Goal: Information Seeking & Learning: Check status

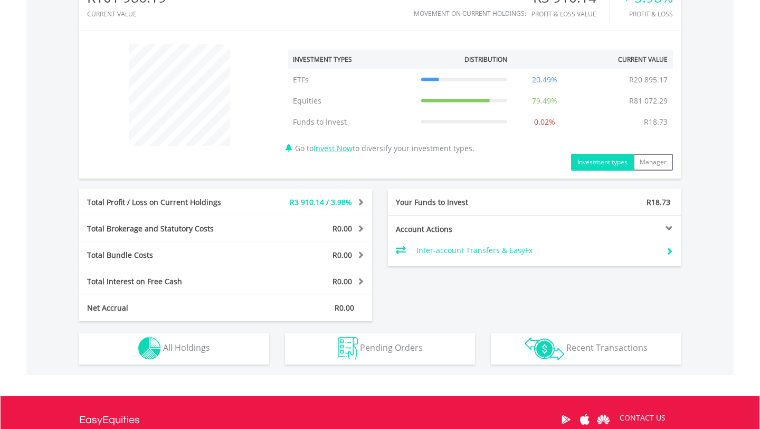
scroll to position [369, 0]
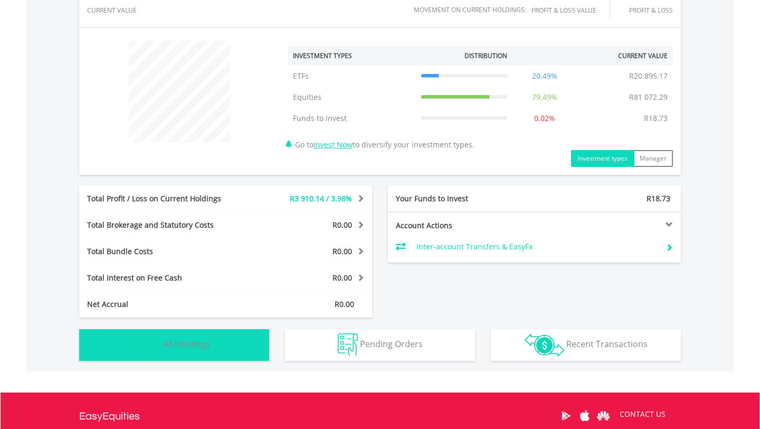
click at [192, 349] on button "Holdings All Holdings" at bounding box center [174, 345] width 190 height 32
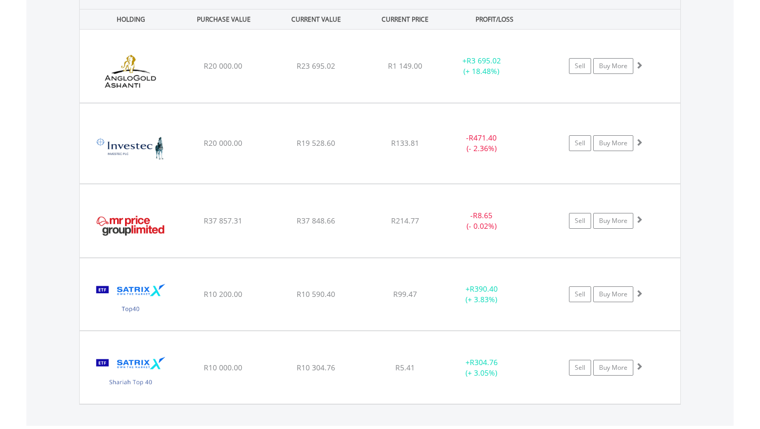
scroll to position [491, 0]
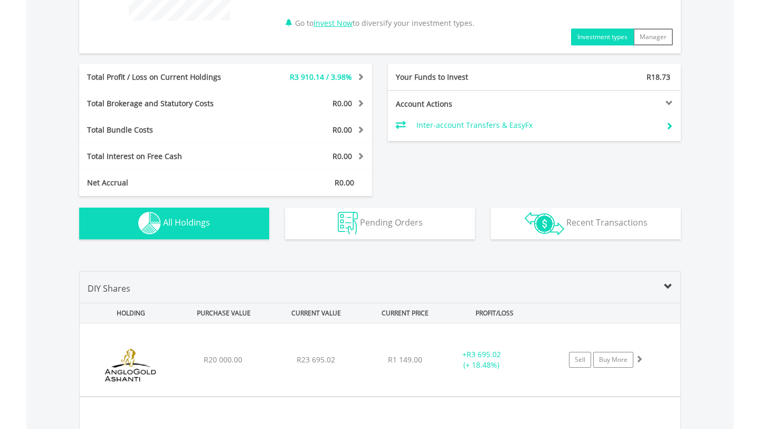
click at [567, 203] on div "Transactions Recent Transactions" at bounding box center [586, 217] width 206 height 43
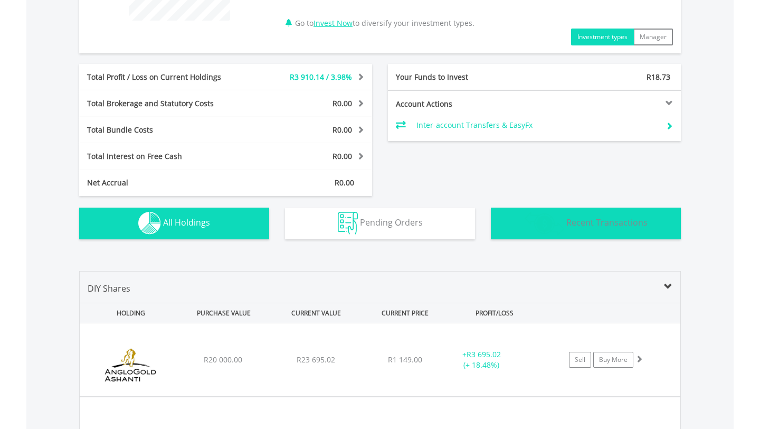
click at [567, 226] on span "Recent Transactions" at bounding box center [606, 222] width 81 height 12
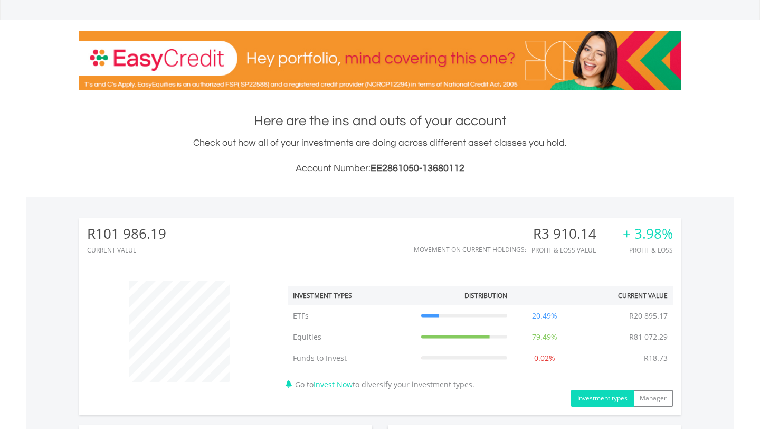
scroll to position [0, 0]
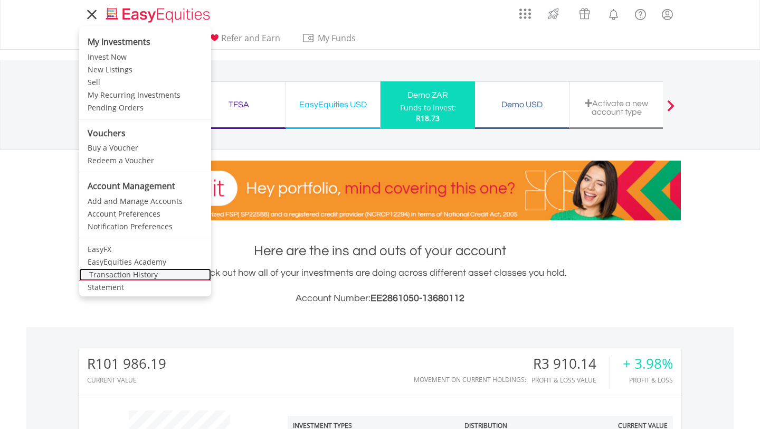
click at [128, 279] on link "Transaction History" at bounding box center [145, 274] width 132 height 13
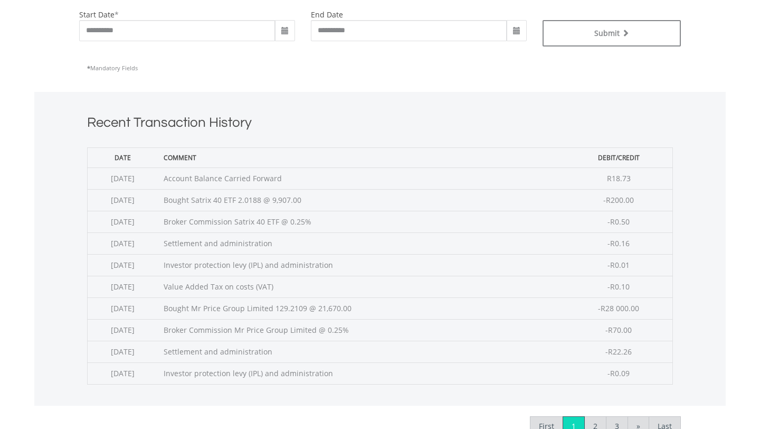
scroll to position [271, 0]
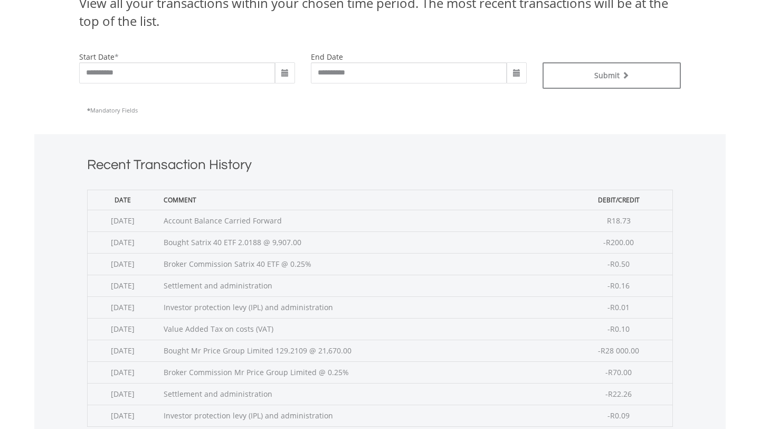
click at [281, 72] on span at bounding box center [285, 73] width 8 height 8
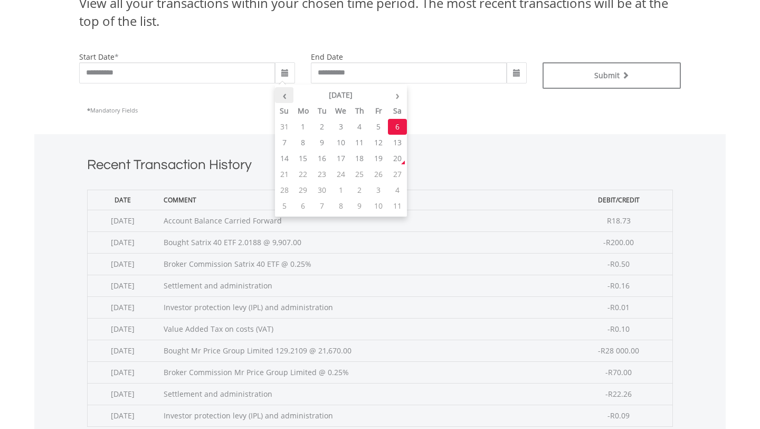
click at [287, 91] on th "‹" at bounding box center [284, 95] width 19 height 16
click at [303, 187] on td "25" at bounding box center [302, 190] width 19 height 16
type input "**********"
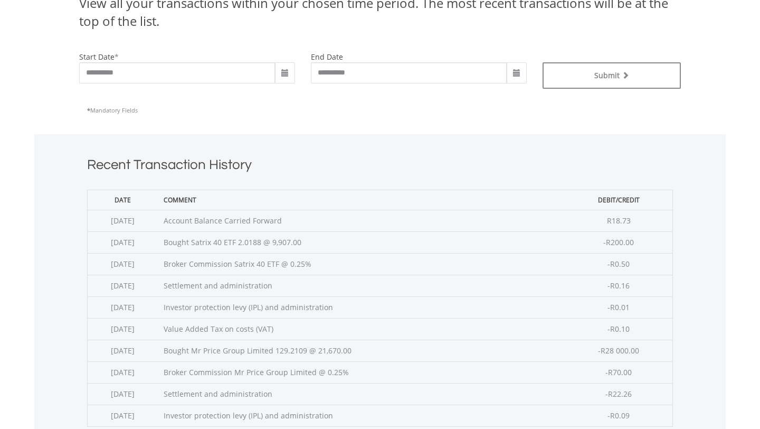
click at [518, 73] on span at bounding box center [516, 73] width 8 height 8
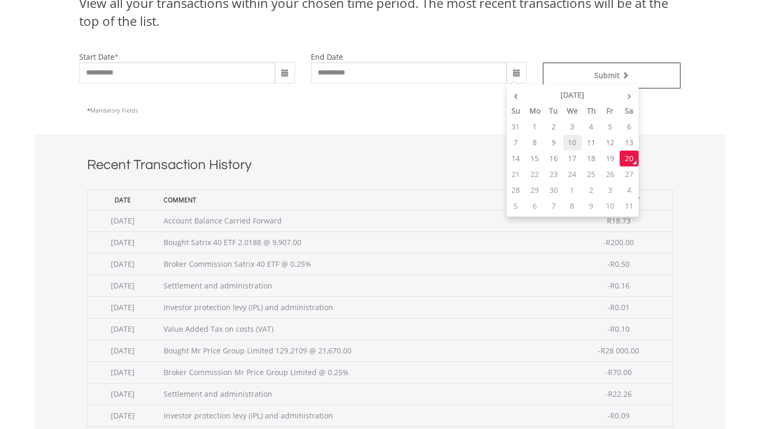
click at [571, 144] on td "10" at bounding box center [572, 143] width 19 height 16
type input "**********"
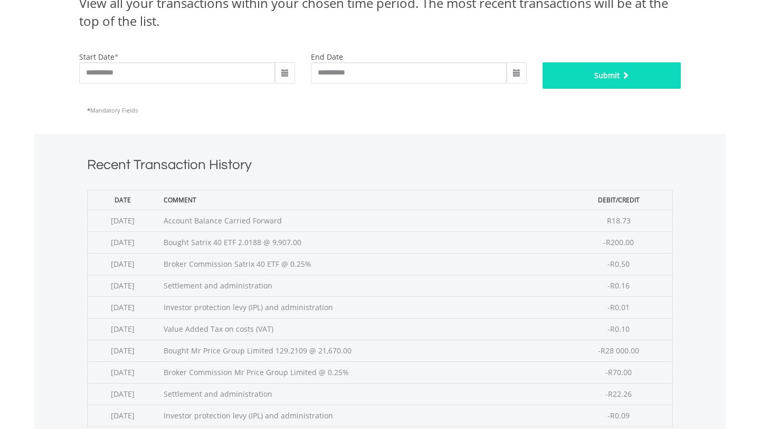
click at [578, 62] on button "Submit" at bounding box center [612, 75] width 139 height 26
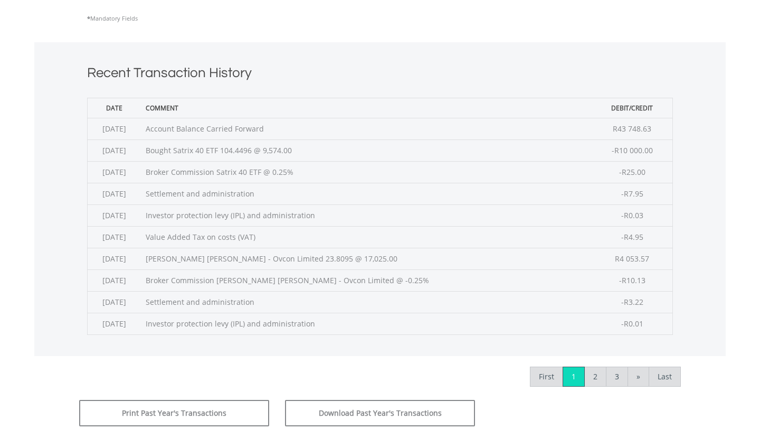
scroll to position [377, 0]
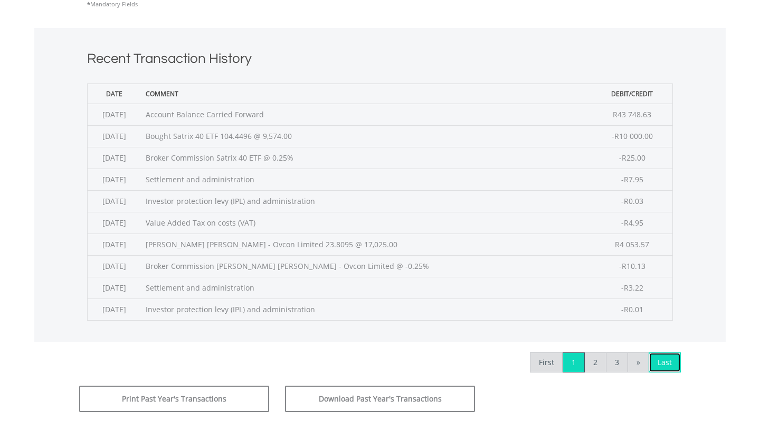
click at [676, 365] on link "Last" at bounding box center [665, 362] width 32 height 20
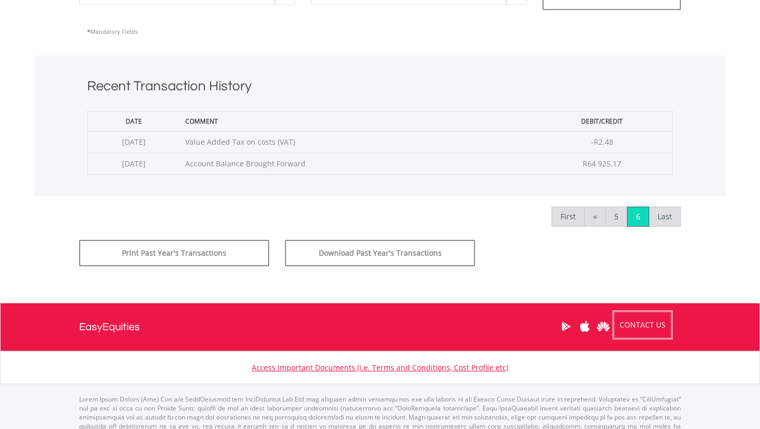
scroll to position [351, 0]
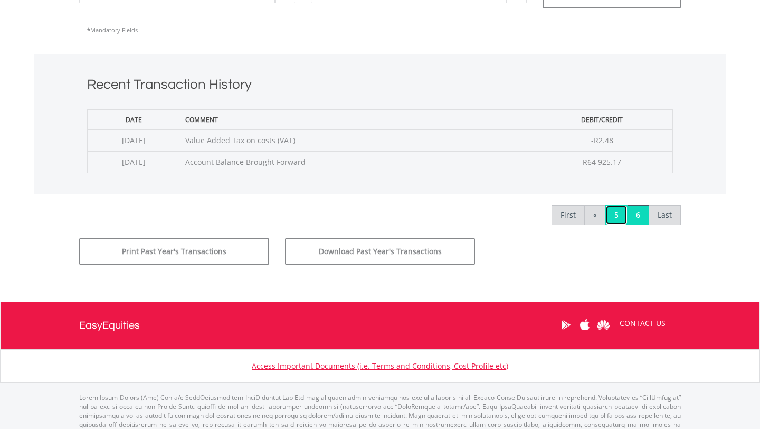
click at [618, 216] on link "5" at bounding box center [616, 215] width 22 height 20
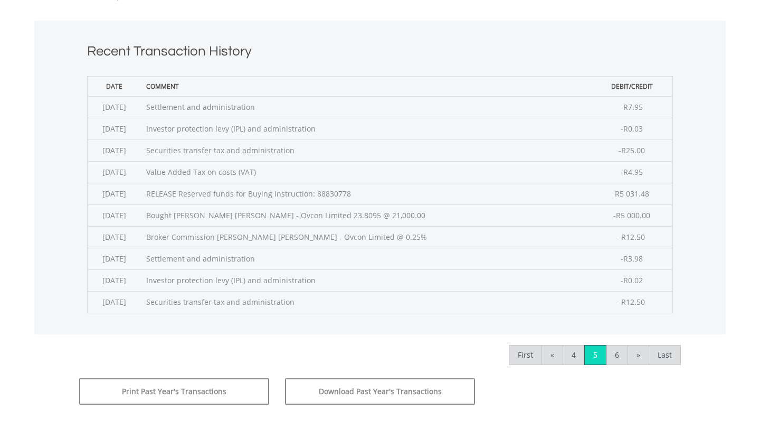
scroll to position [411, 0]
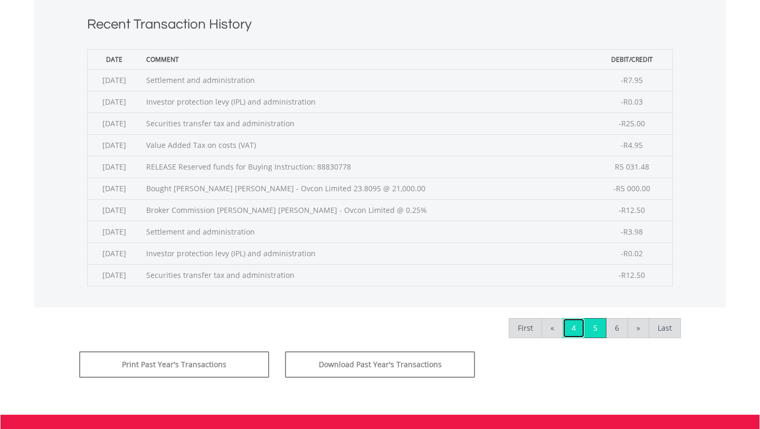
click at [573, 325] on link "4" at bounding box center [574, 328] width 22 height 20
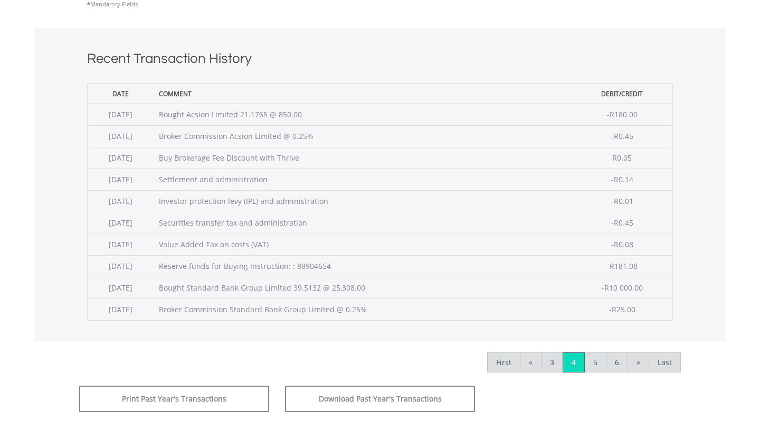
scroll to position [378, 0]
click at [595, 358] on link "5" at bounding box center [595, 361] width 22 height 20
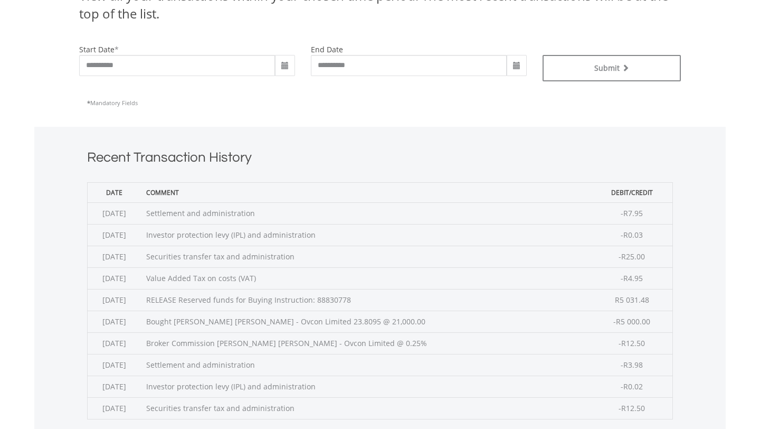
scroll to position [287, 0]
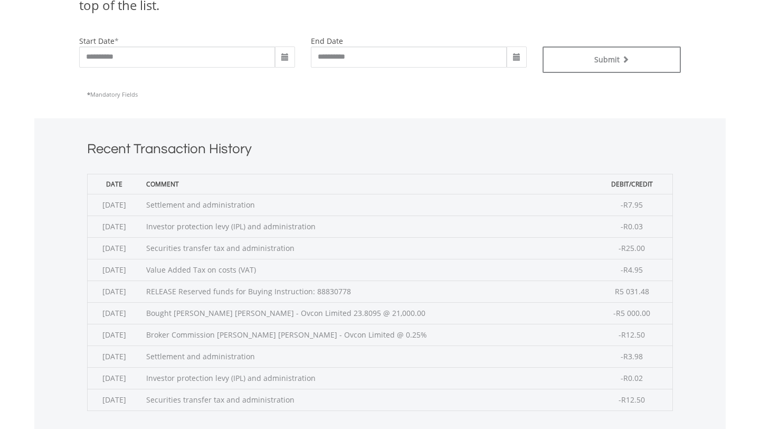
click at [478, 315] on td "Bought Wilson Bayly Holmes - Ovcon Limited 23.8095 @ 21,000.00" at bounding box center [366, 313] width 451 height 22
click at [346, 308] on td "Bought Wilson Bayly Holmes - Ovcon Limited 23.8095 @ 21,000.00" at bounding box center [366, 313] width 451 height 22
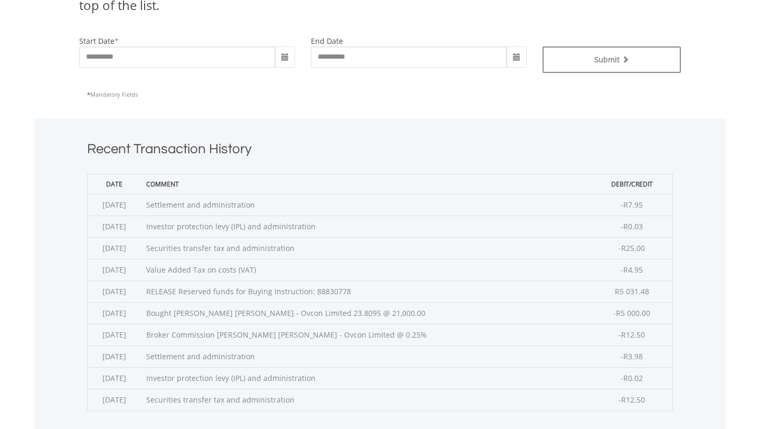
click at [346, 308] on td "Bought Wilson Bayly Holmes - Ovcon Limited 23.8095 @ 21,000.00" at bounding box center [366, 313] width 451 height 22
click at [346, 309] on td "Bought Wilson Bayly Holmes - Ovcon Limited 23.8095 @ 21,000.00" at bounding box center [366, 313] width 451 height 22
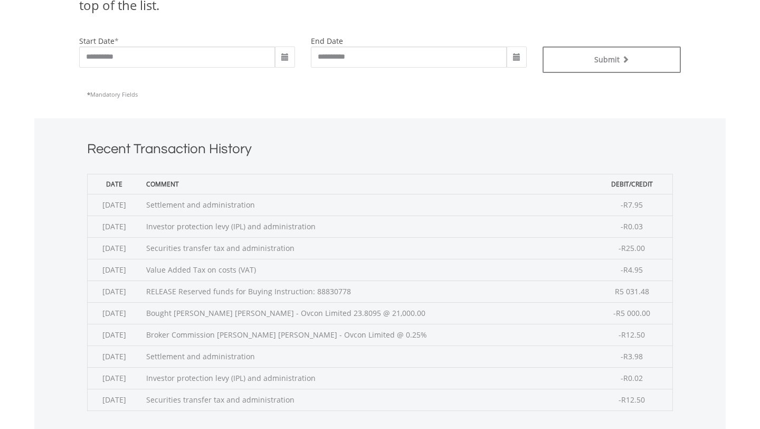
click at [370, 338] on td "Broker Commission Wilson Bayly Holmes - Ovcon Limited @ 0.25%" at bounding box center [366, 334] width 451 height 22
click at [374, 310] on td "Bought Wilson Bayly Holmes - Ovcon Limited 23.8095 @ 21,000.00" at bounding box center [366, 313] width 451 height 22
click at [208, 309] on td "Bought Wilson Bayly Holmes - Ovcon Limited 23.8095 @ 21,000.00" at bounding box center [366, 313] width 451 height 22
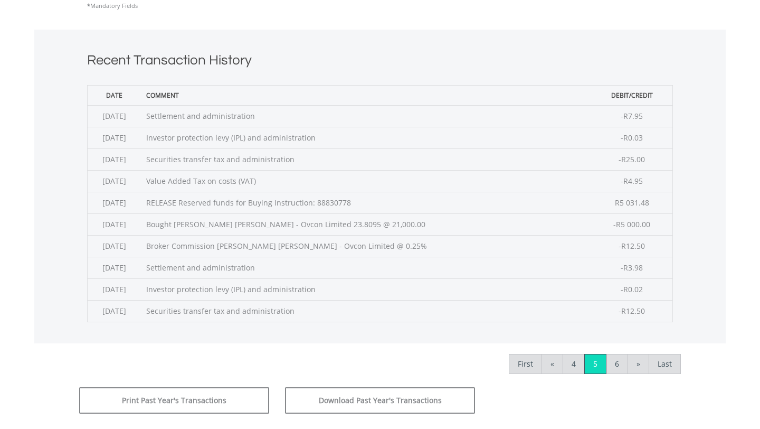
scroll to position [370, 0]
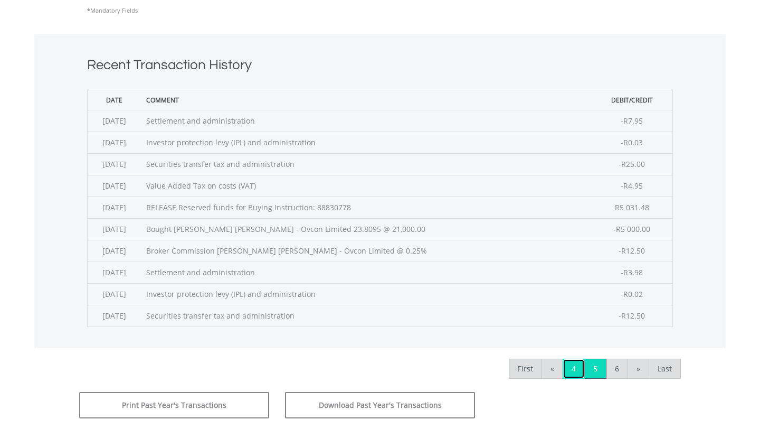
click at [572, 374] on link "4" at bounding box center [574, 368] width 22 height 20
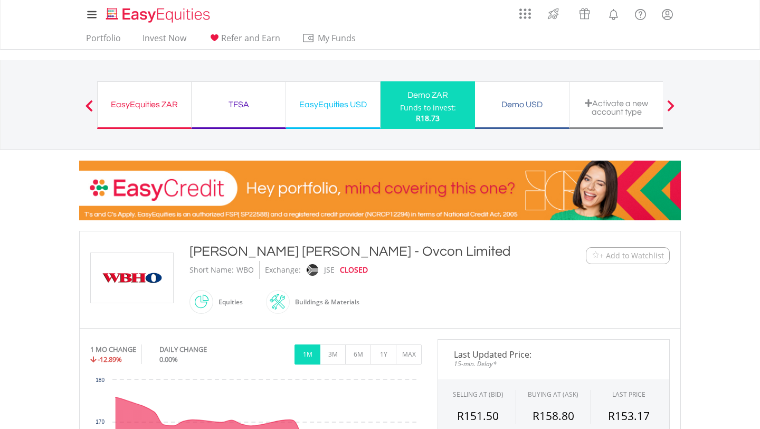
scroll to position [254, 0]
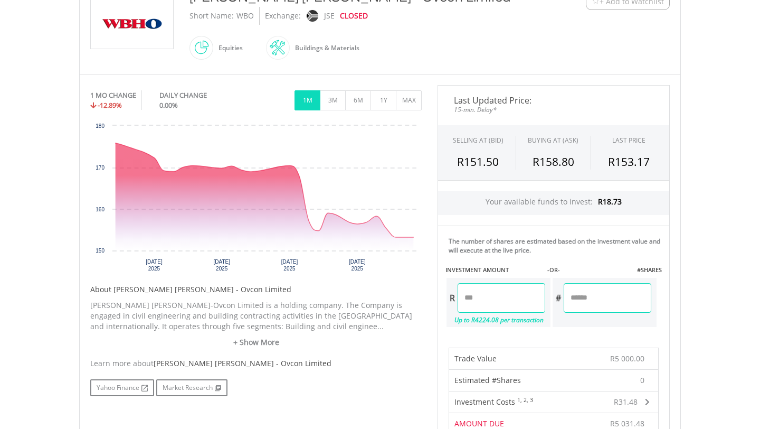
click at [603, 301] on input "*******" at bounding box center [608, 298] width 88 height 30
type input "*"
type input "**"
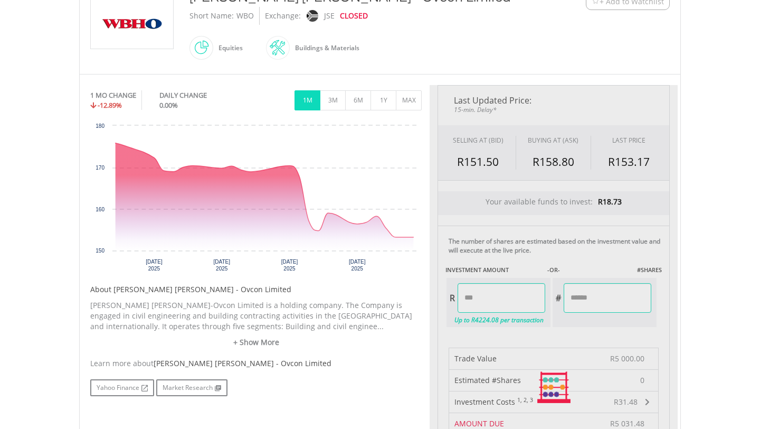
type input "*******"
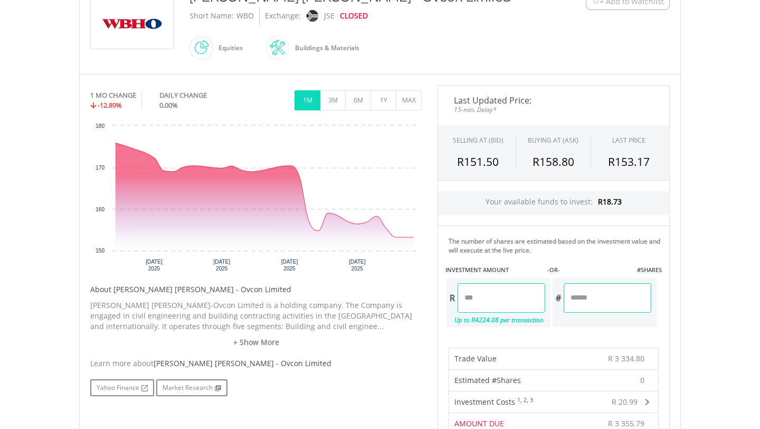
type input "*"
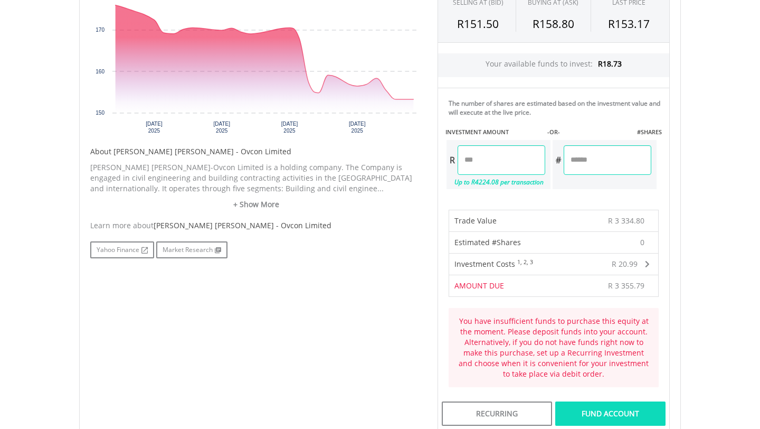
scroll to position [401, 0]
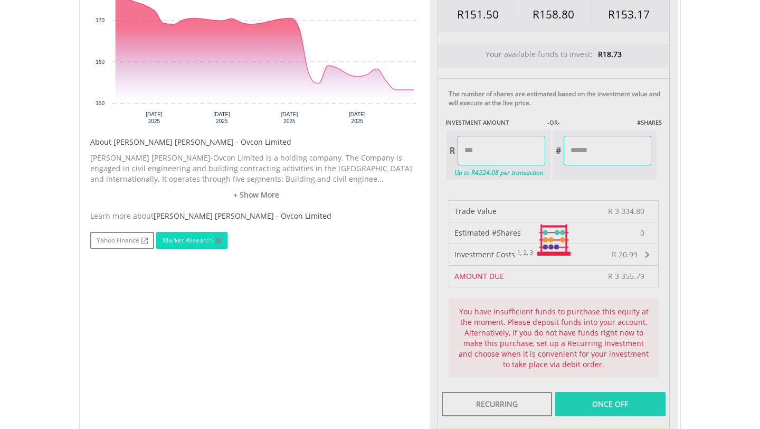
click at [213, 235] on link "Market Research" at bounding box center [191, 240] width 71 height 17
type input "**"
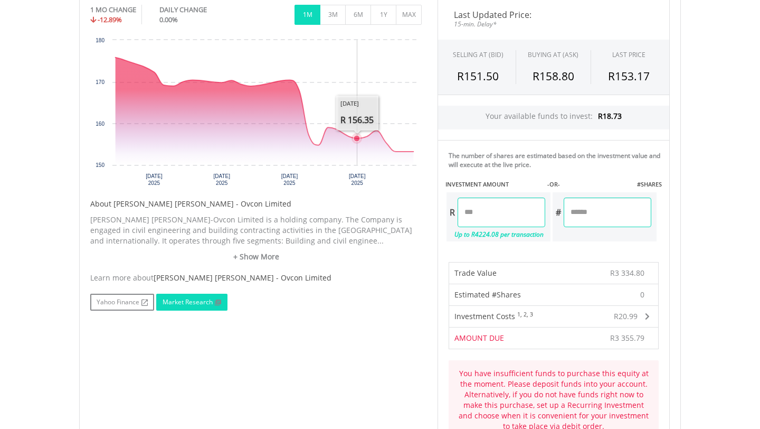
scroll to position [330, 0]
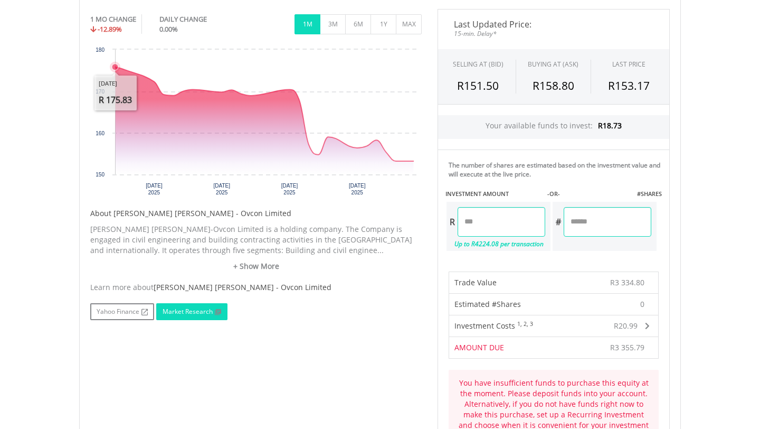
click at [113, 66] on icon "Thursday, 21 Aug 2025, 175.83." at bounding box center [115, 67] width 6 height 6
drag, startPoint x: 114, startPoint y: 66, endPoint x: 102, endPoint y: 74, distance: 14.4
click at [102, 74] on icon "Created with Highcharts 11.1.0 [DATE] ​ 2025 [DATE] ​ 2025 [DATE] ​ 2025 [DATE]…" at bounding box center [255, 123] width 331 height 158
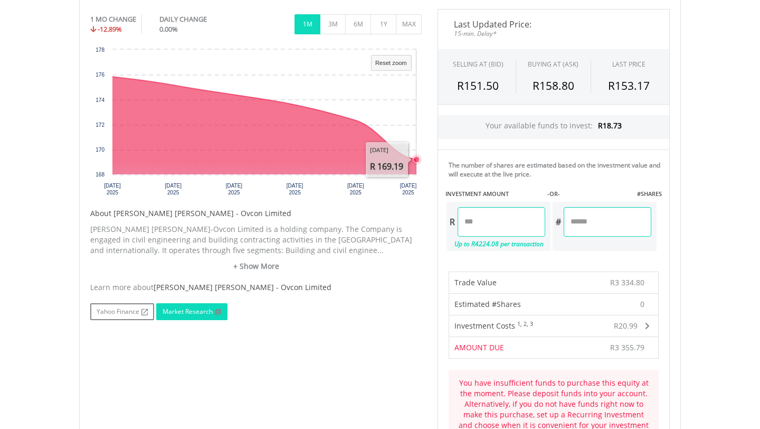
click at [414, 157] on icon "Tuesday, 26 Aug 2025, 169.19." at bounding box center [416, 159] width 6 height 6
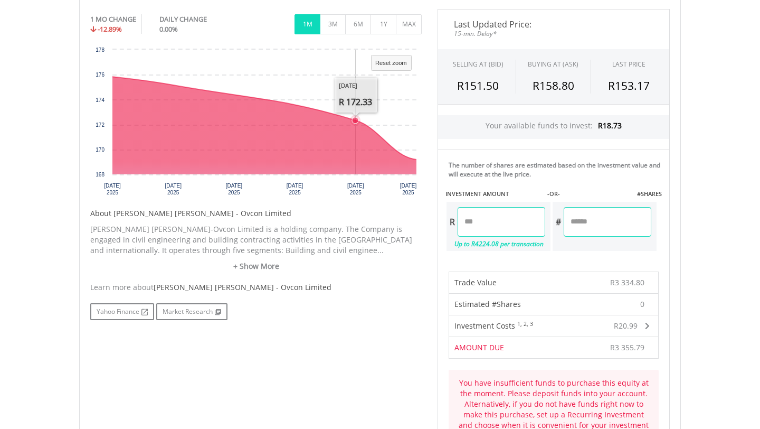
drag, startPoint x: 354, startPoint y: 117, endPoint x: 347, endPoint y: 116, distance: 7.5
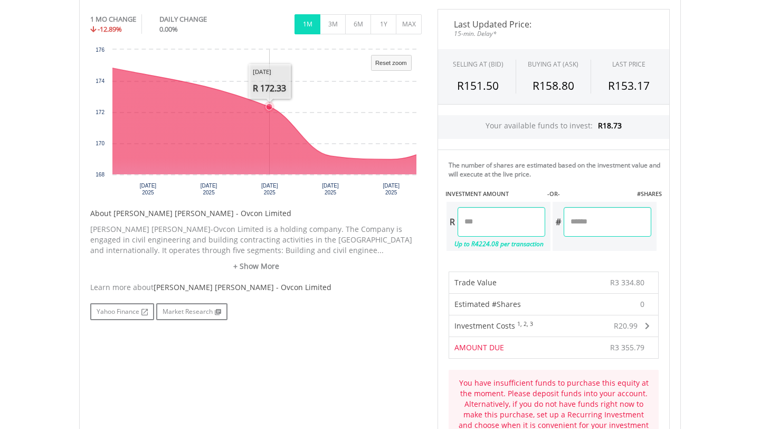
click at [271, 106] on icon "Monday, 25 Aug 2025, 172.33." at bounding box center [269, 106] width 6 height 6
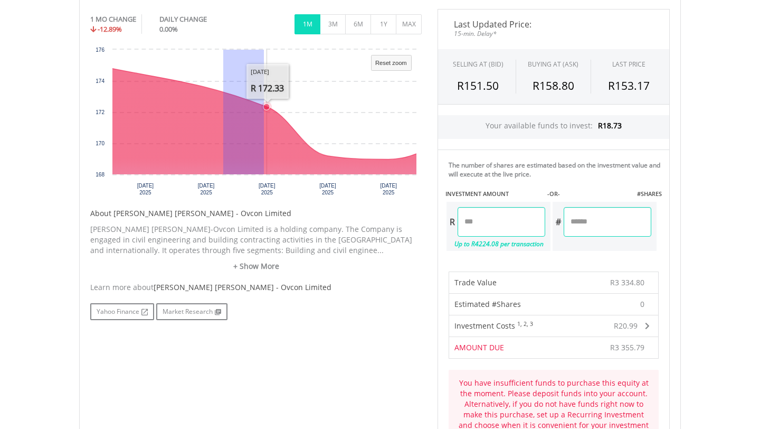
drag, startPoint x: 264, startPoint y: 107, endPoint x: 223, endPoint y: 90, distance: 44.0
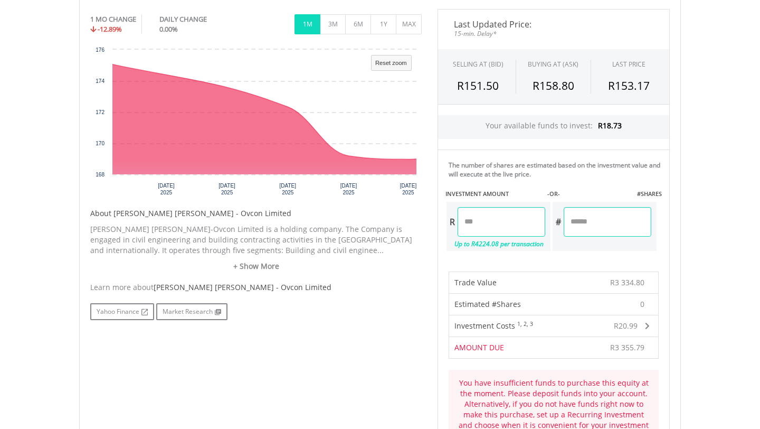
click at [514, 215] on input "*******" at bounding box center [502, 222] width 88 height 30
click at [524, 214] on input "*******" at bounding box center [502, 222] width 88 height 30
type input "******"
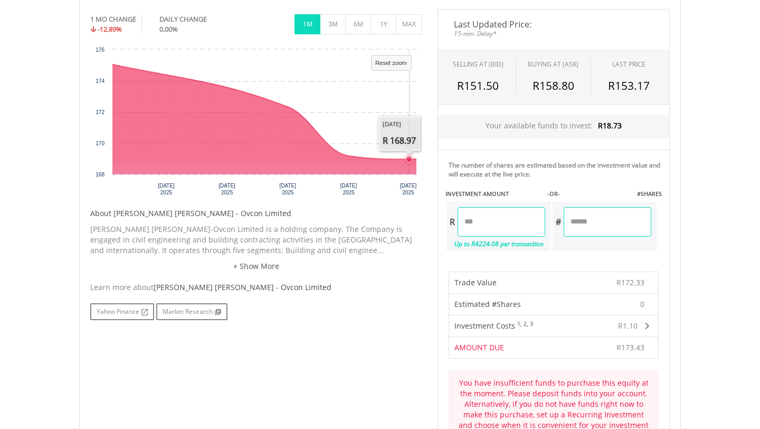
click at [348, 153] on icon "Tuesday, 26 Aug 2025, 169.19." at bounding box center [348, 156] width 6 height 6
click at [413, 179] on rect "Interactive chart" at bounding box center [255, 123] width 331 height 158
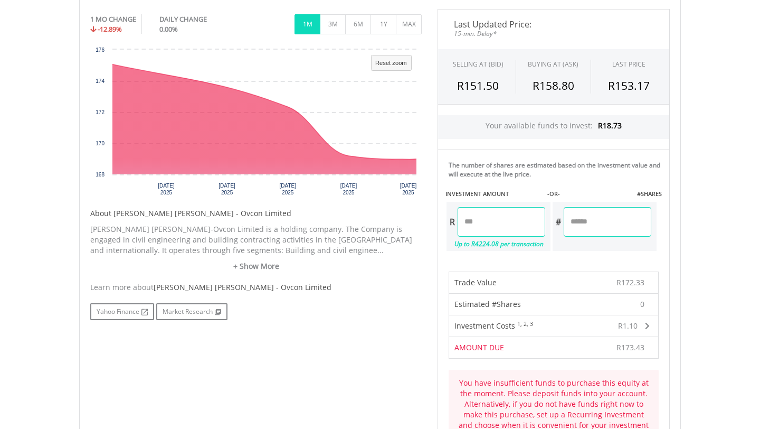
click at [413, 179] on rect "Interactive chart" at bounding box center [255, 123] width 331 height 158
click at [413, 178] on rect "Interactive chart" at bounding box center [255, 123] width 331 height 158
click at [424, 158] on div "No chart available. 1 MO CHANGE -12.89% DAILY CHANGE 0.00% 1M 3M 6M 1Y MAX Char…" at bounding box center [255, 164] width 347 height 311
click at [416, 156] on rect "Interactive chart" at bounding box center [255, 123] width 331 height 158
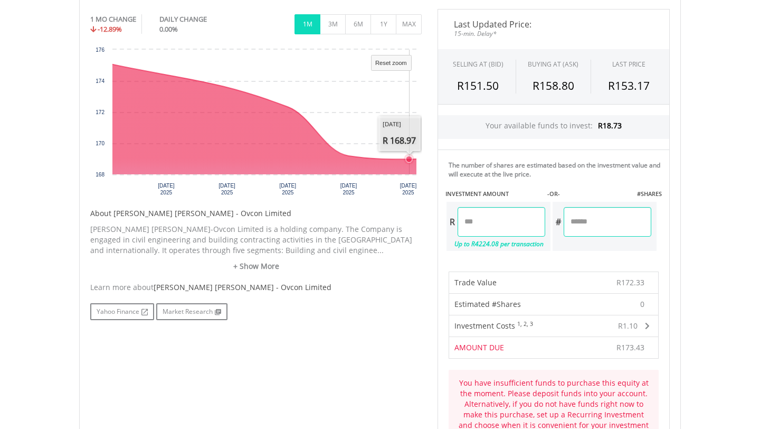
click at [416, 156] on rect "Interactive chart" at bounding box center [255, 123] width 331 height 158
drag, startPoint x: 411, startPoint y: 158, endPoint x: 433, endPoint y: 157, distance: 22.2
click at [433, 157] on div "No chart available. 1 MO CHANGE -12.89% DAILY CHANGE 0.00% 1M 3M 6M 1Y MAX Char…" at bounding box center [379, 311] width 595 height 604
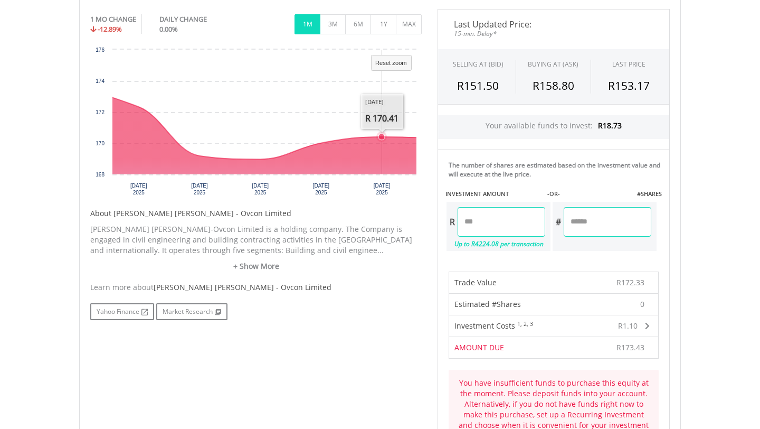
drag, startPoint x: 412, startPoint y: 136, endPoint x: 427, endPoint y: 136, distance: 14.8
click at [427, 136] on div "No chart available. 1 MO CHANGE -12.89% DAILY CHANGE 0.00% 1M 3M 6M 1Y MAX Char…" at bounding box center [255, 164] width 347 height 311
click at [416, 136] on rect "Interactive chart" at bounding box center [255, 123] width 331 height 158
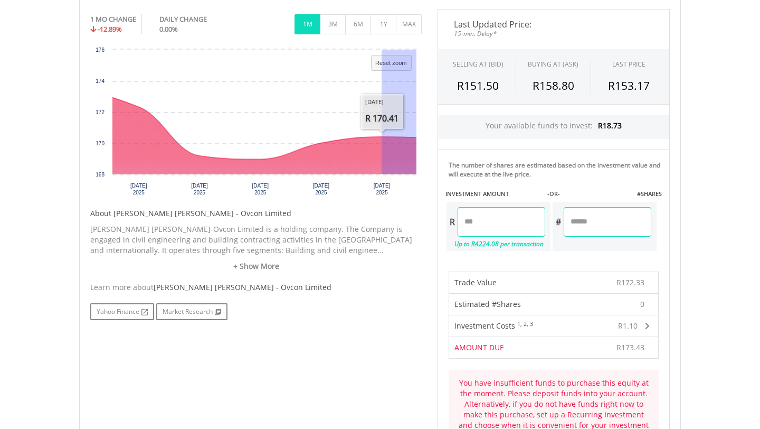
drag, startPoint x: 382, startPoint y: 134, endPoint x: 426, endPoint y: 136, distance: 44.4
click at [426, 136] on div "No chart available. 1 MO CHANGE -12.89% DAILY CHANGE 0.00% 1M 3M 6M 1Y MAX Char…" at bounding box center [255, 164] width 347 height 311
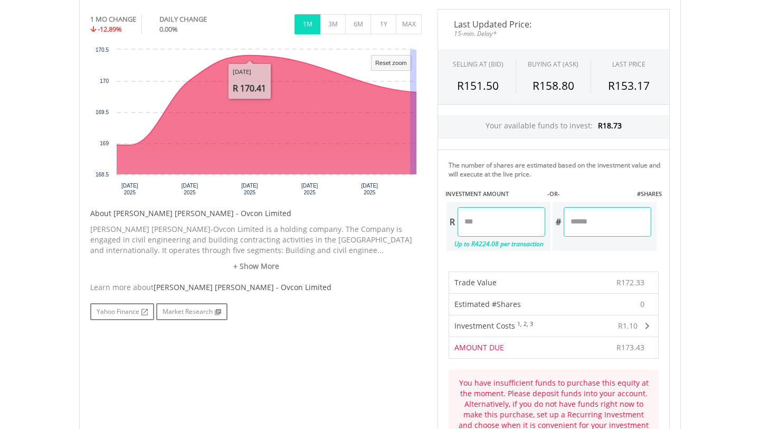
drag, startPoint x: 410, startPoint y: 126, endPoint x: 441, endPoint y: 121, distance: 31.0
click at [441, 121] on div "No chart available. 1 MO CHANGE -12.89% DAILY CHANGE 0.00% 1M 3M 6M 1Y MAX Char…" at bounding box center [379, 311] width 595 height 604
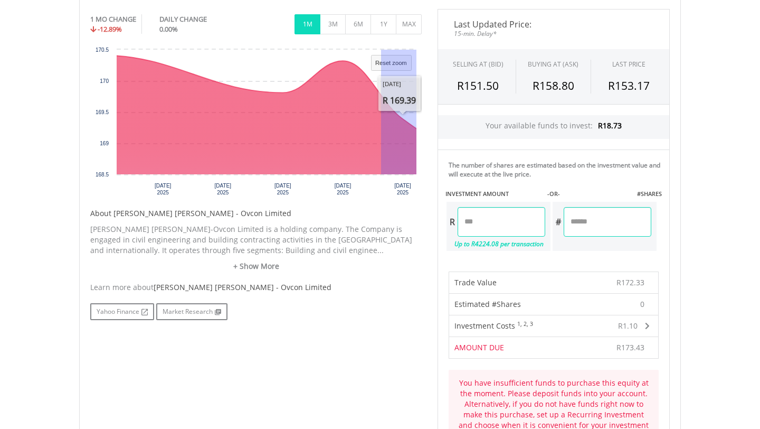
drag, startPoint x: 381, startPoint y: 120, endPoint x: 436, endPoint y: 110, distance: 55.7
click at [436, 110] on div "No chart available. 1 MO CHANGE -12.89% DAILY CHANGE 0.00% 1M 3M 6M 1Y MAX Char…" at bounding box center [379, 311] width 595 height 604
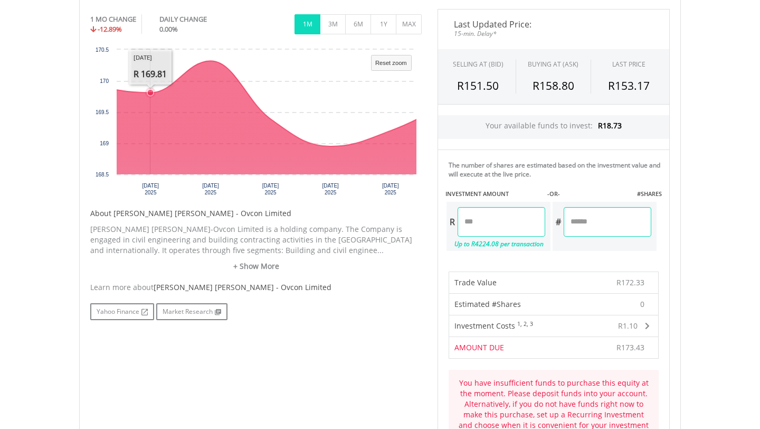
click at [150, 91] on icon "Monday, 1 Sep 2025, 169.81." at bounding box center [150, 92] width 6 height 6
click at [415, 124] on icon "Interactive chart" at bounding box center [415, 423] width 1848 height 1411
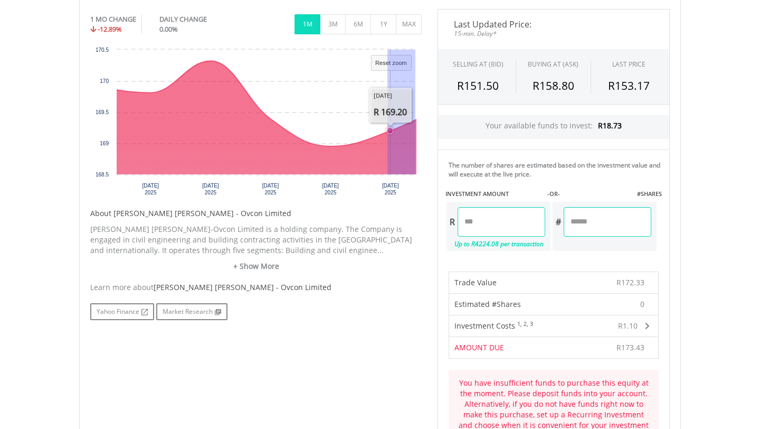
drag, startPoint x: 387, startPoint y: 126, endPoint x: 435, endPoint y: 117, distance: 48.3
click at [435, 117] on div "No chart available. 1 MO CHANGE -12.89% DAILY CHANGE 0.00% 1M 3M 6M 1Y MAX Char…" at bounding box center [379, 311] width 595 height 604
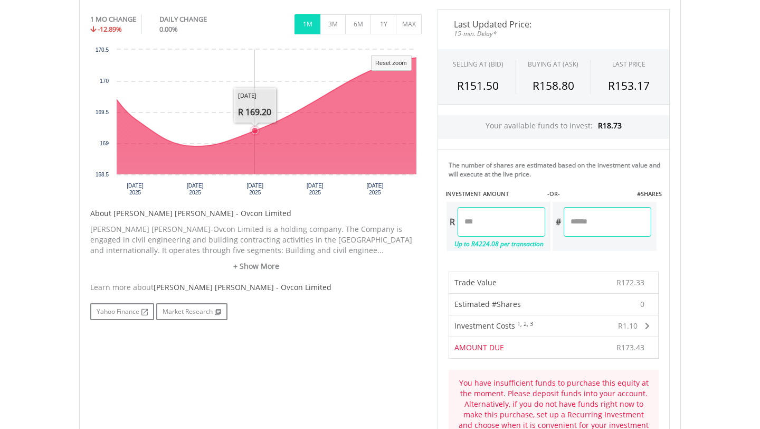
click at [416, 58] on rect "Interactive chart" at bounding box center [255, 123] width 331 height 158
click at [416, 55] on icon "Interactive chart" at bounding box center [280, 423] width 1848 height 1411
click at [355, 137] on icon "Interactive chart" at bounding box center [280, 423] width 1848 height 1411
click at [283, 119] on icon "Interactive chart" at bounding box center [280, 423] width 1848 height 1411
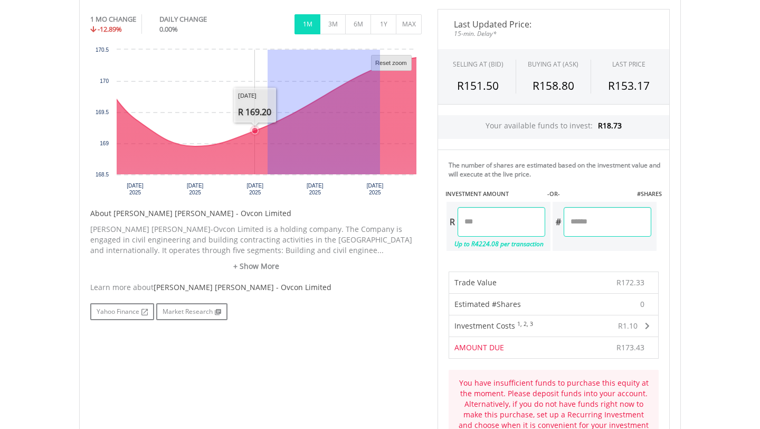
drag, startPoint x: 268, startPoint y: 120, endPoint x: 225, endPoint y: 125, distance: 42.5
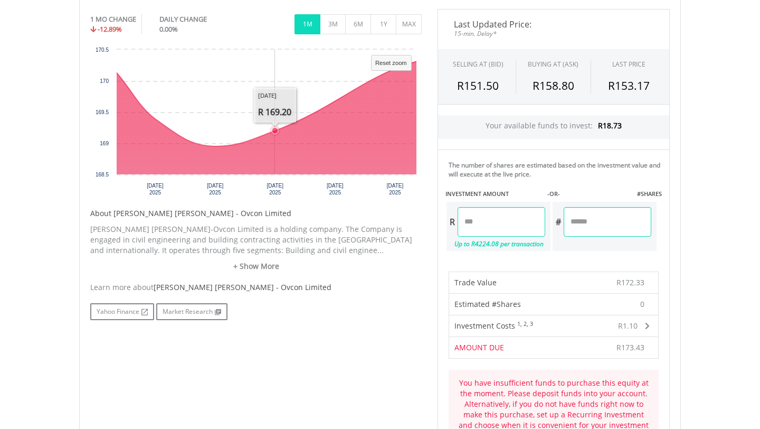
click at [414, 171] on icon "Interactive chart" at bounding box center [300, 423] width 1848 height 1411
click at [416, 83] on rect "Interactive chart" at bounding box center [255, 123] width 331 height 158
click at [273, 119] on rect "Interactive chart" at bounding box center [255, 123] width 331 height 158
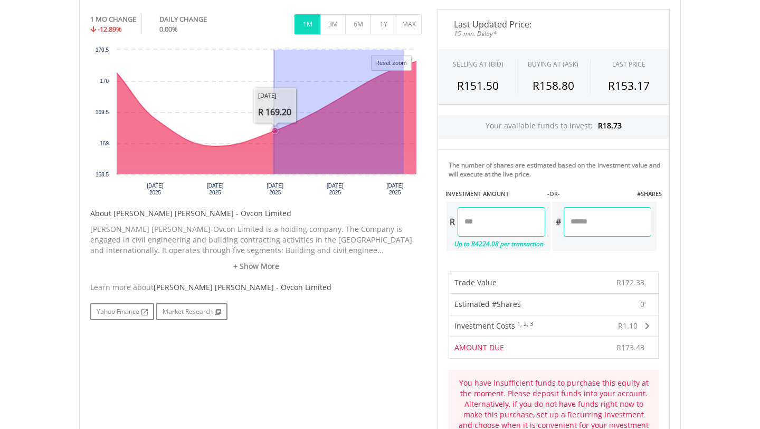
drag, startPoint x: 273, startPoint y: 126, endPoint x: 494, endPoint y: 60, distance: 230.7
click at [494, 60] on div "No chart available. 1 MO CHANGE -12.89% DAILY CHANGE 0.00% 1M 3M 6M 1Y MAX Char…" at bounding box center [379, 311] width 595 height 604
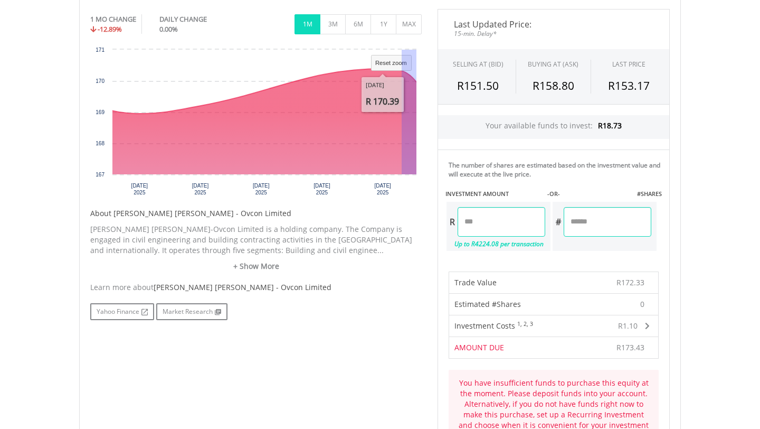
drag, startPoint x: 402, startPoint y: 79, endPoint x: 425, endPoint y: 81, distance: 22.8
click at [425, 81] on div "No chart available. 1 MO CHANGE -12.89% DAILY CHANGE 0.00% 1M 3M 6M 1Y MAX Char…" at bounding box center [255, 164] width 347 height 311
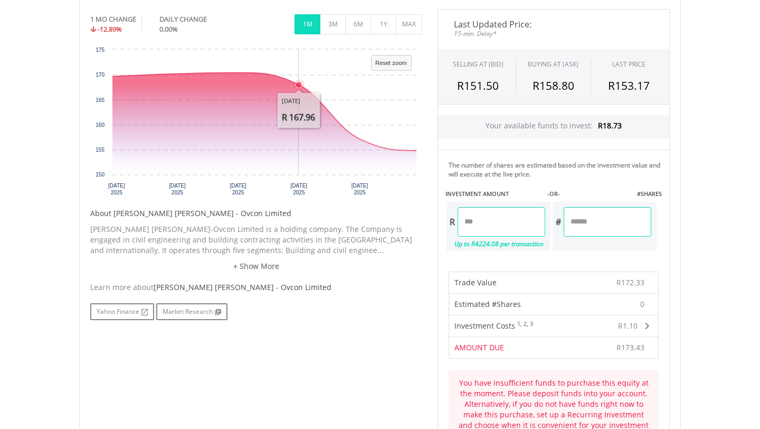
click at [274, 75] on icon "Interactive chart" at bounding box center [80, 101] width 1873 height 113
click at [274, 70] on icon "Interactive chart" at bounding box center [80, 101] width 1873 height 113
click at [336, 119] on icon "Interactive chart" at bounding box center [80, 101] width 1873 height 113
click at [334, 125] on icon "Interactive chart" at bounding box center [80, 109] width 1873 height 129
click at [334, 124] on icon "Interactive chart" at bounding box center [80, 101] width 1873 height 113
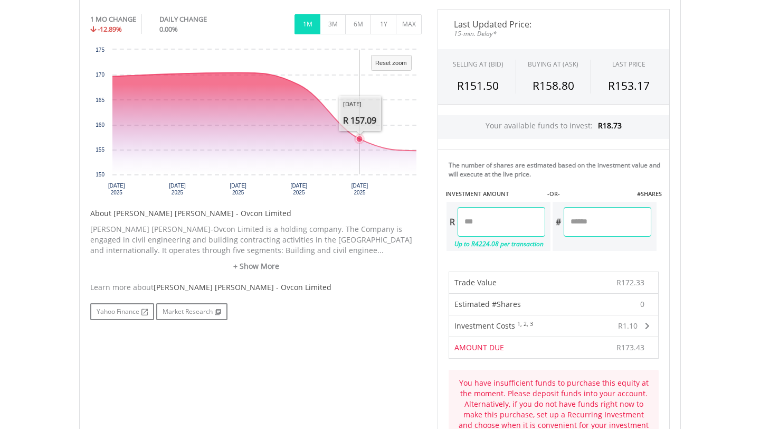
click at [334, 124] on icon "Interactive chart" at bounding box center [80, 101] width 1873 height 113
click at [342, 122] on icon "Interactive chart" at bounding box center [80, 101] width 1873 height 113
click at [108, 72] on rect "Interactive chart" at bounding box center [255, 123] width 331 height 158
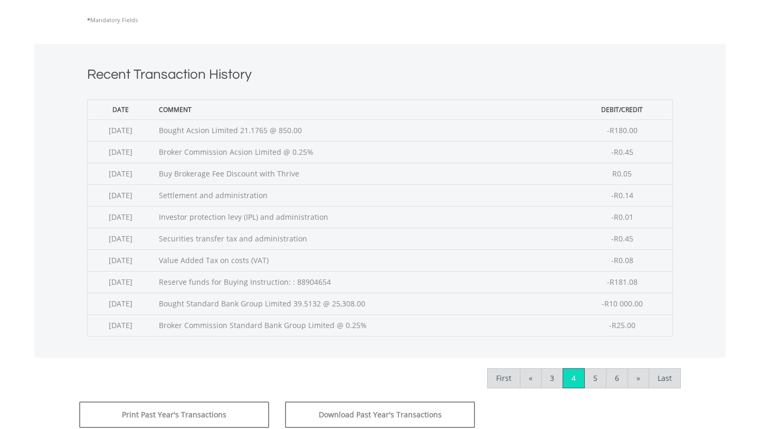
scroll to position [364, 0]
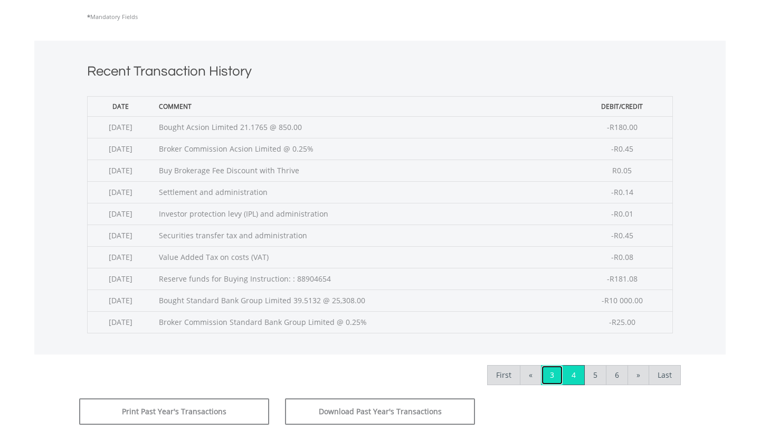
click at [554, 371] on link "3" at bounding box center [552, 375] width 22 height 20
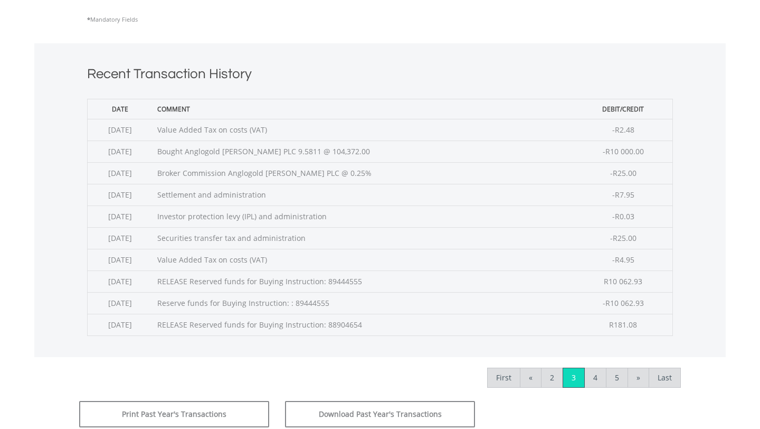
scroll to position [368, 0]
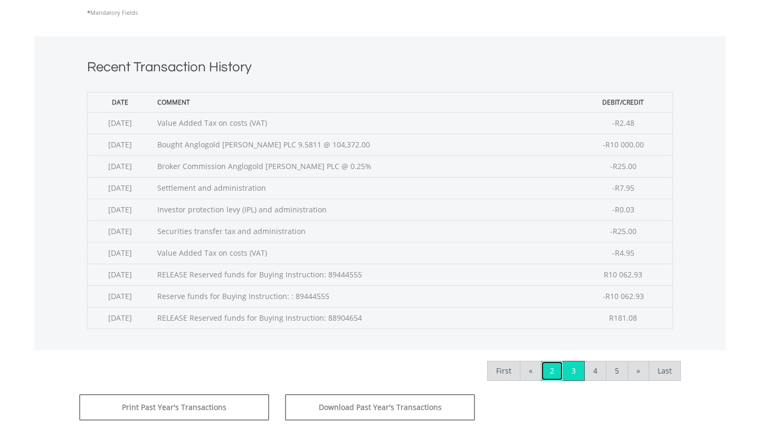
click at [546, 361] on link "2" at bounding box center [552, 370] width 22 height 20
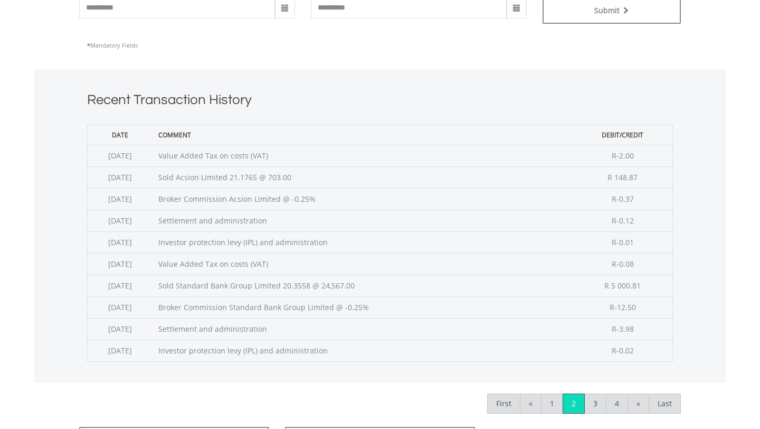
scroll to position [336, 0]
click at [559, 405] on link "1" at bounding box center [552, 403] width 22 height 20
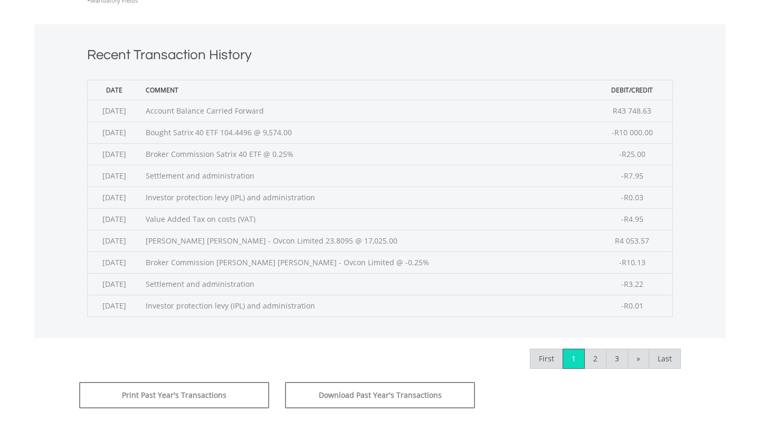
scroll to position [383, 0]
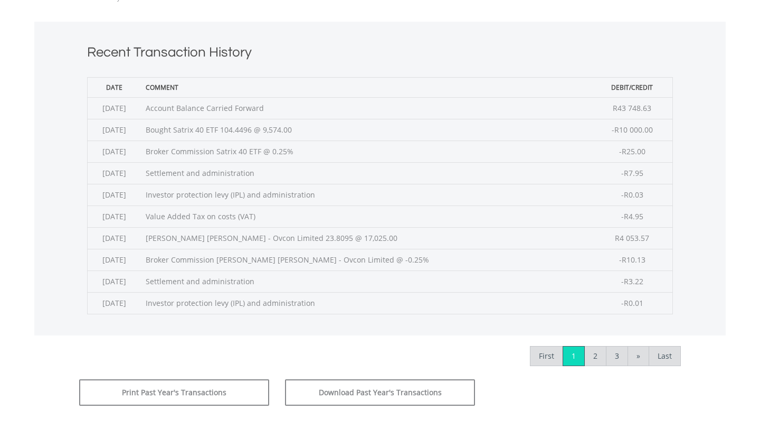
click at [620, 241] on span "R4 053.57" at bounding box center [632, 238] width 34 height 10
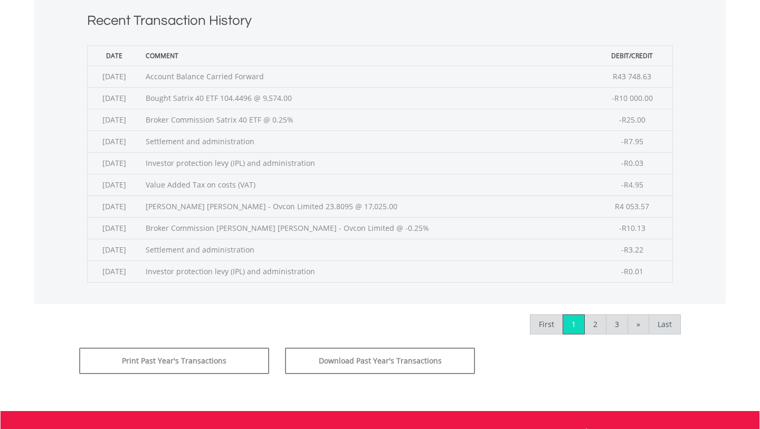
scroll to position [417, 0]
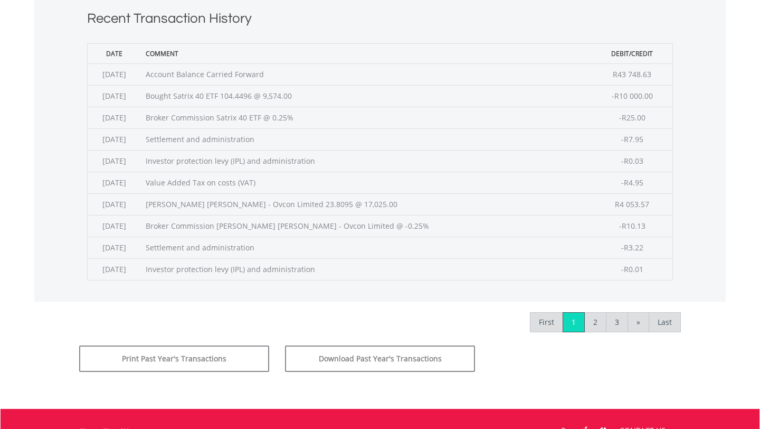
click at [541, 198] on td "Sold Wilson Bayly Holmes - Ovcon Limited 23.8095 @ 17,025.00" at bounding box center [366, 204] width 452 height 22
click at [623, 199] on span "R4 053.57" at bounding box center [632, 204] width 34 height 10
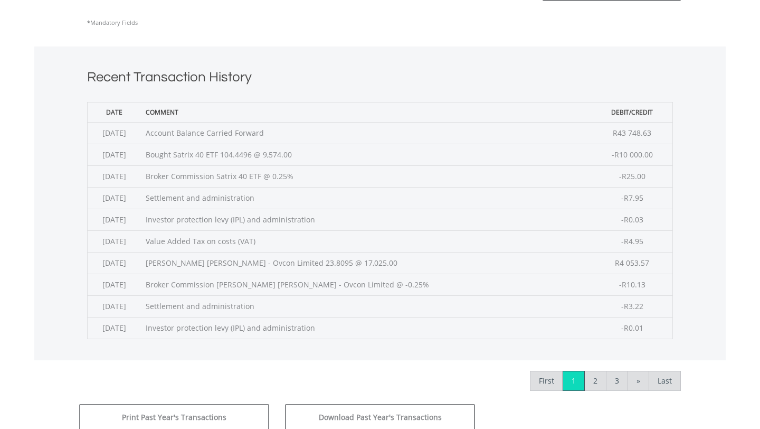
scroll to position [548, 0]
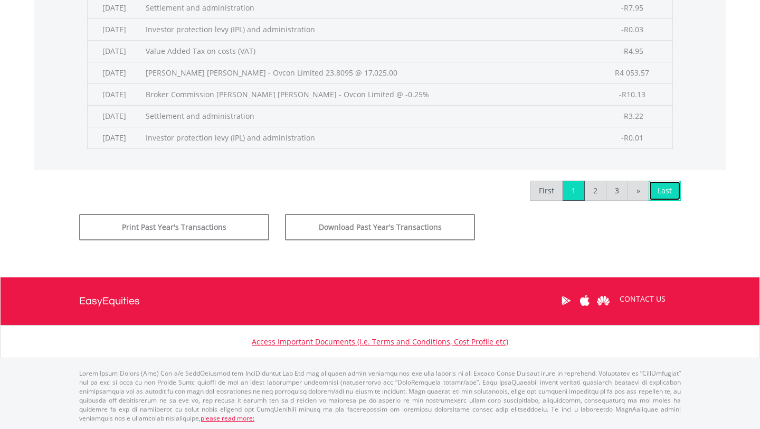
click at [662, 191] on link "Last" at bounding box center [665, 190] width 32 height 20
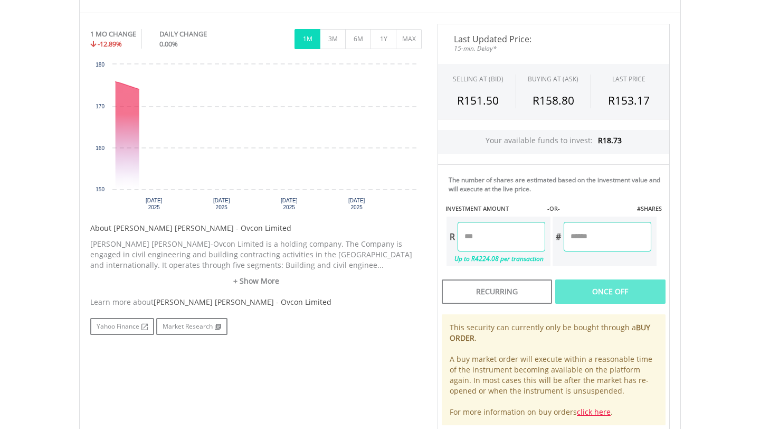
scroll to position [317, 0]
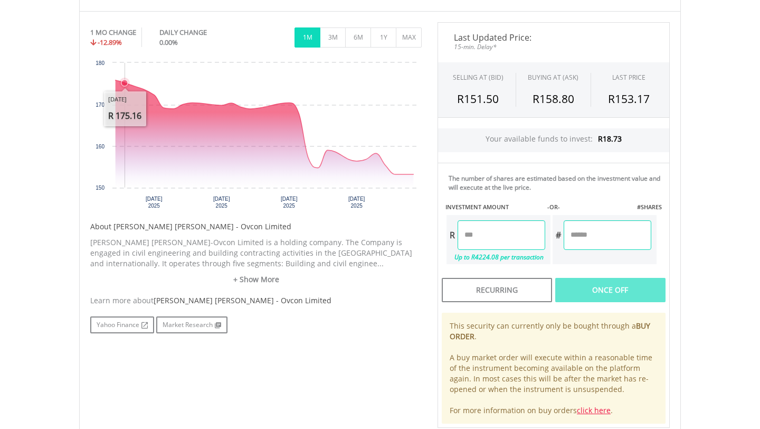
click at [129, 188] on icon "Interactive chart" at bounding box center [264, 188] width 304 height 0
click at [139, 185] on icon "Interactive chart" at bounding box center [265, 133] width 298 height 107
click at [136, 188] on icon "Interactive chart" at bounding box center [264, 188] width 304 height 0
click at [136, 83] on icon "Interactive chart" at bounding box center [265, 127] width 298 height 94
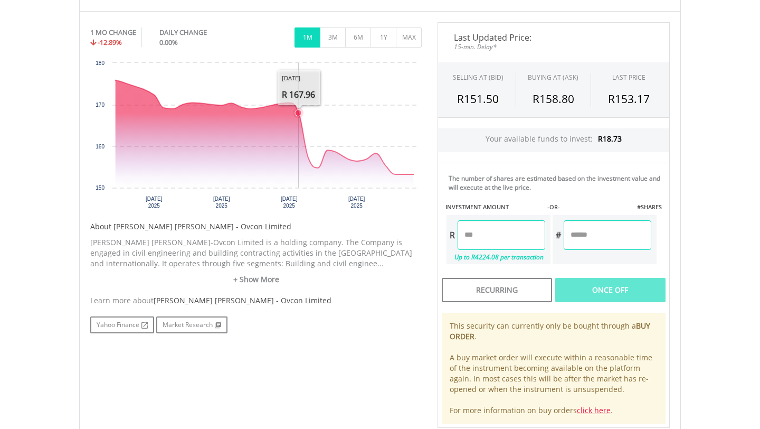
click at [298, 115] on icon "Tuesday, 9 Sep 2025, 167.96." at bounding box center [298, 113] width 6 height 6
drag, startPoint x: 299, startPoint y: 112, endPoint x: 302, endPoint y: 120, distance: 8.3
click at [302, 121] on g "Interactive chart" at bounding box center [264, 132] width 302 height 109
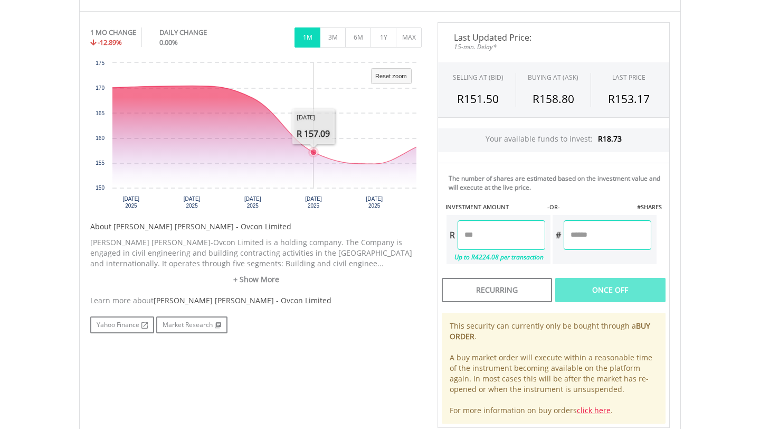
click at [297, 137] on icon "Interactive chart" at bounding box center [37, 115] width 1878 height 113
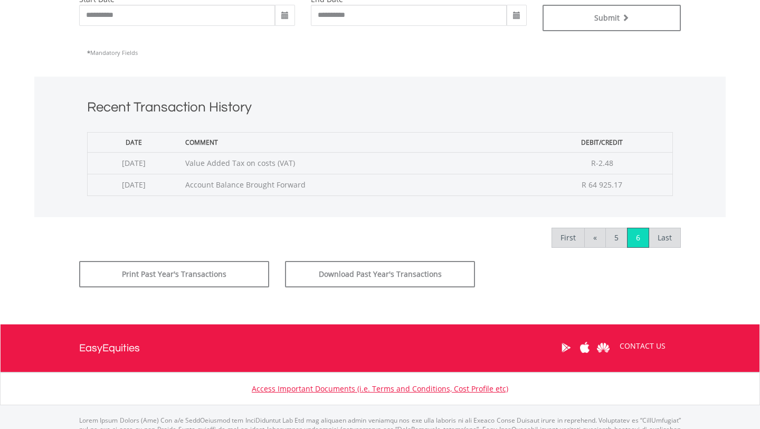
scroll to position [332, 0]
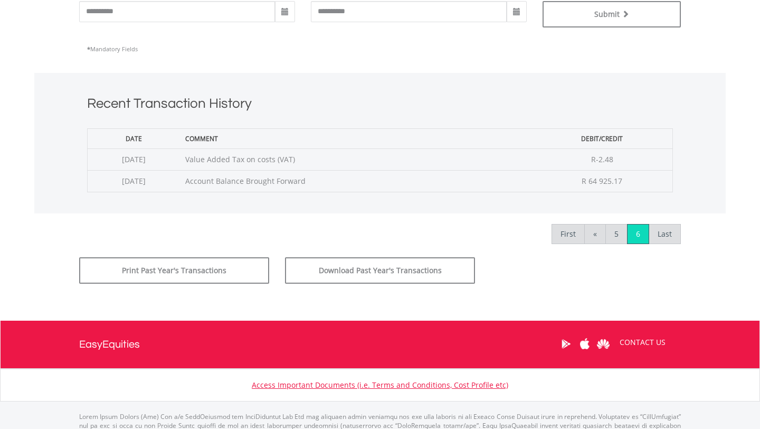
click at [614, 243] on div "First « 5 6 Last" at bounding box center [615, 235] width 129 height 44
click at [614, 239] on link "5" at bounding box center [616, 234] width 22 height 20
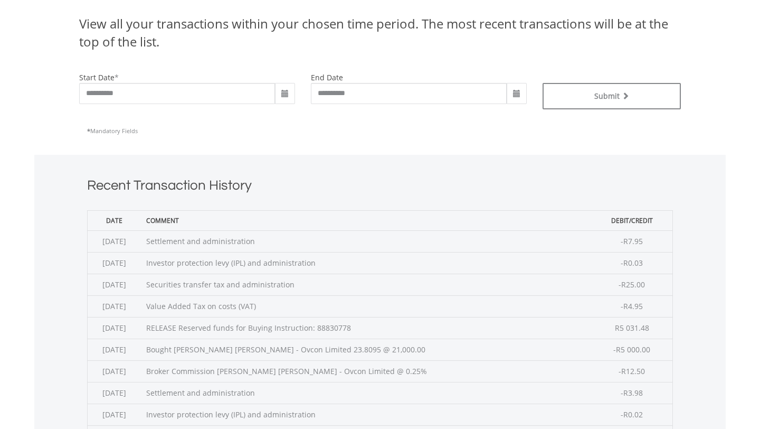
scroll to position [337, 0]
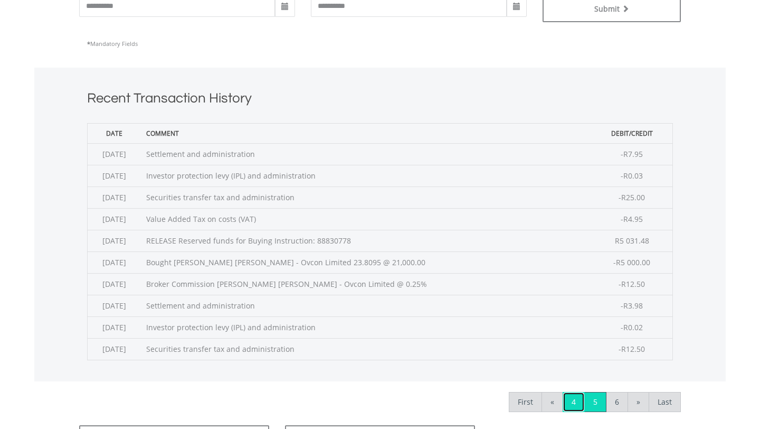
click at [578, 403] on link "4" at bounding box center [574, 402] width 22 height 20
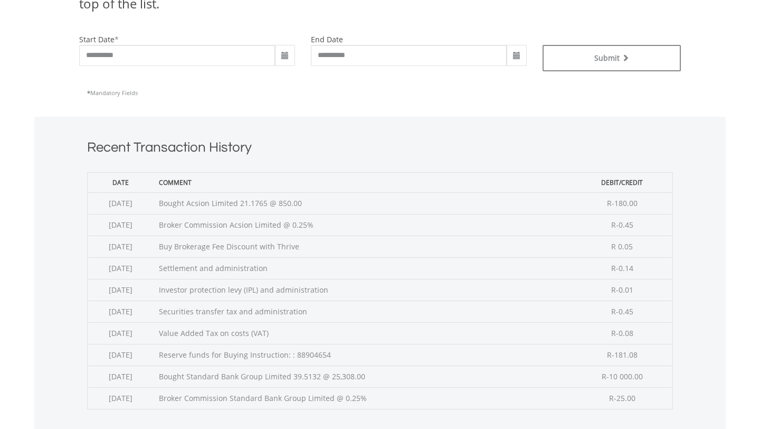
scroll to position [395, 0]
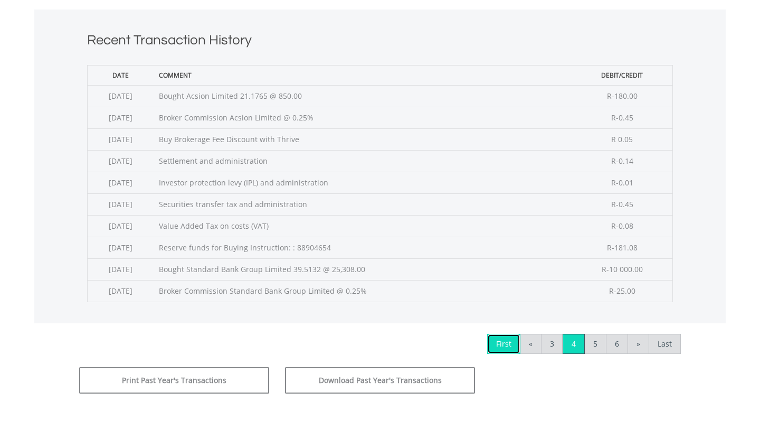
click at [515, 337] on link "First" at bounding box center [503, 344] width 33 height 20
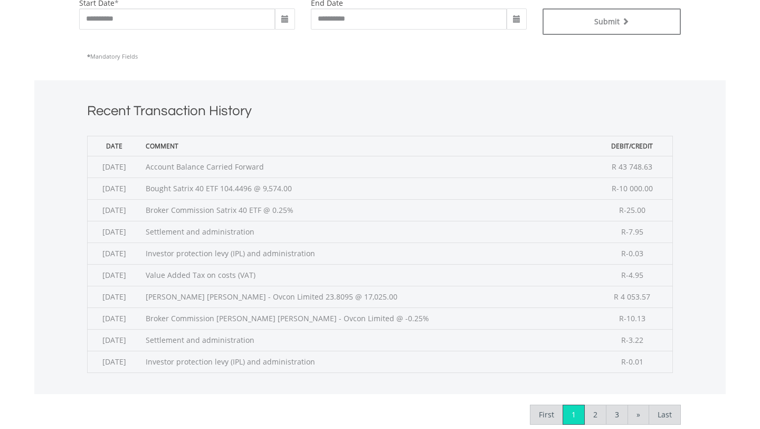
scroll to position [349, 0]
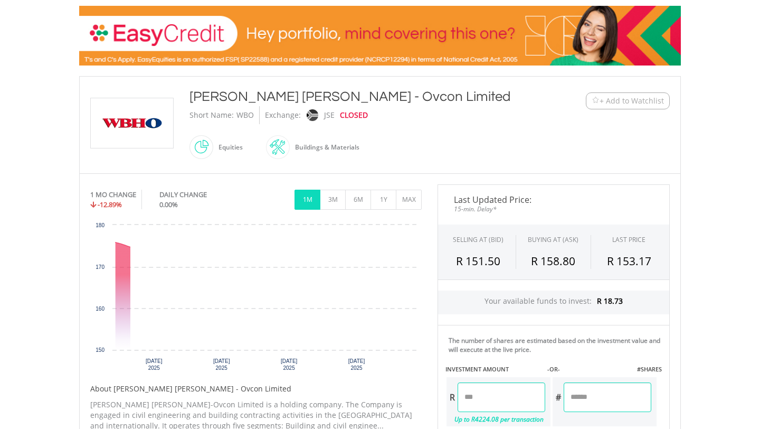
scroll to position [156, 0]
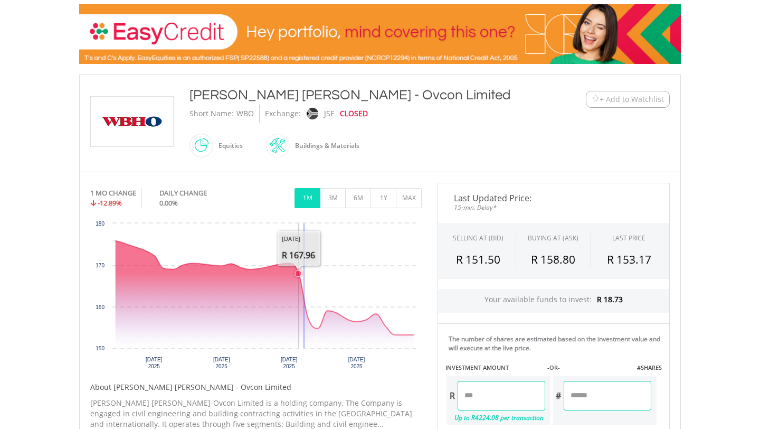
drag, startPoint x: 305, startPoint y: 309, endPoint x: 303, endPoint y: 297, distance: 11.8
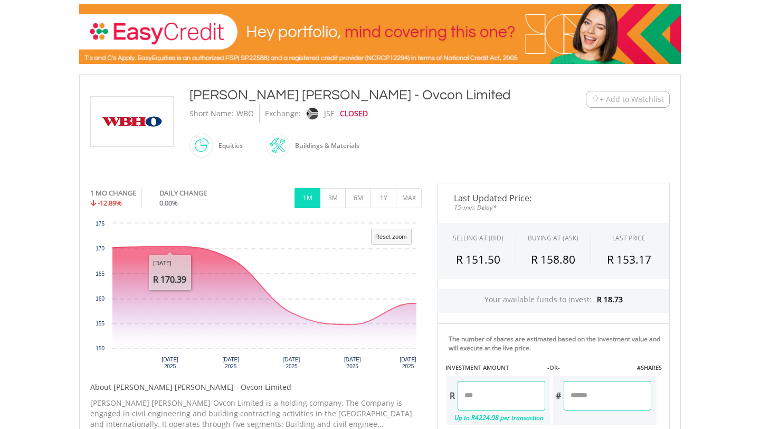
click at [110, 244] on rect "Interactive chart" at bounding box center [255, 297] width 331 height 158
click at [201, 246] on icon "Interactive chart" at bounding box center [15, 275] width 1878 height 113
click at [112, 244] on icon "Interactive chart" at bounding box center [15, 275] width 1878 height 113
drag, startPoint x: 140, startPoint y: 249, endPoint x: 72, endPoint y: 249, distance: 68.1
click at [72, 249] on div "﻿ [PERSON_NAME] [PERSON_NAME] - Ovcon Limited [PERSON_NAME] [PERSON_NAME] - Ovc…" at bounding box center [379, 341] width 617 height 535
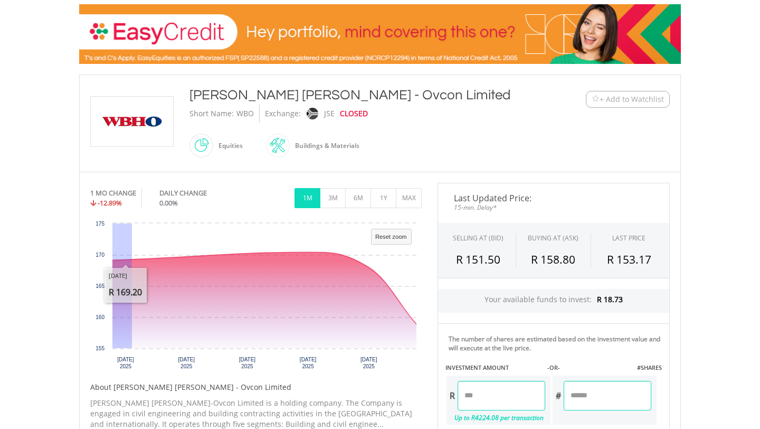
drag, startPoint x: 131, startPoint y: 274, endPoint x: 85, endPoint y: 269, distance: 46.3
click at [85, 269] on div "No chart available. 1 MO CHANGE -12.89% DAILY CHANGE 0.00% 1M 3M 6M 1Y MAX Char…" at bounding box center [255, 338] width 347 height 311
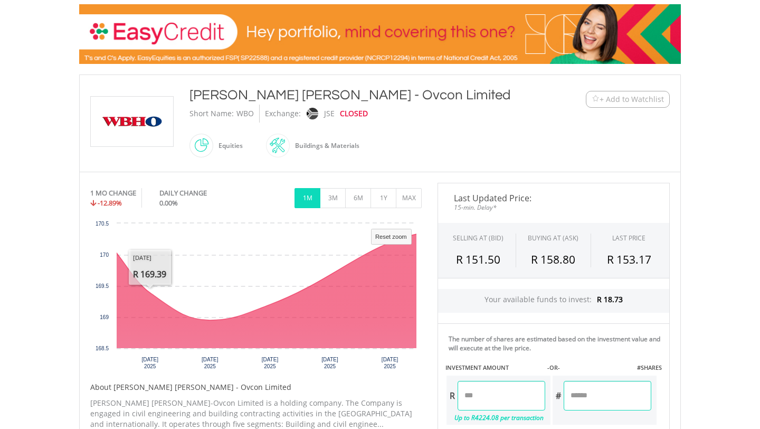
drag, startPoint x: 106, startPoint y: 281, endPoint x: 97, endPoint y: 280, distance: 9.0
click at [97, 280] on rect "Interactive chart" at bounding box center [255, 297] width 331 height 158
drag, startPoint x: 121, startPoint y: 269, endPoint x: 88, endPoint y: 251, distance: 37.5
click at [88, 251] on div "No chart available. 1 MO CHANGE -12.89% DAILY CHANGE 0.00% 1M 3M 6M 1Y MAX Char…" at bounding box center [255, 338] width 347 height 311
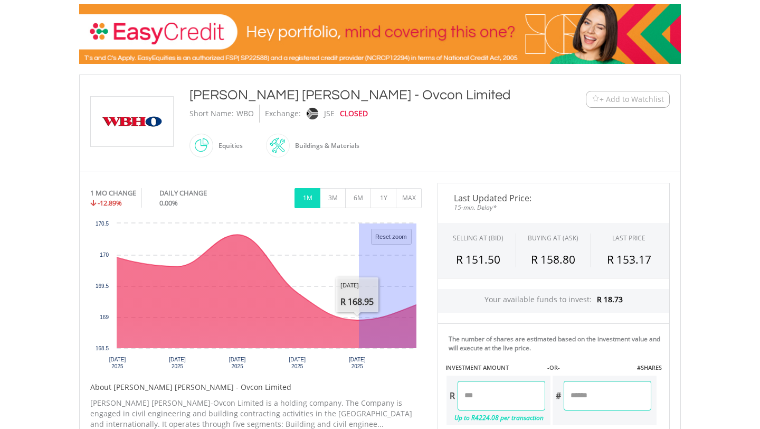
drag, startPoint x: 359, startPoint y: 316, endPoint x: 462, endPoint y: 306, distance: 103.4
click at [462, 306] on div "No chart available. 1 MO CHANGE -12.89% DAILY CHANGE 0.00% 1M 3M 6M 1Y MAX Char…" at bounding box center [379, 385] width 595 height 405
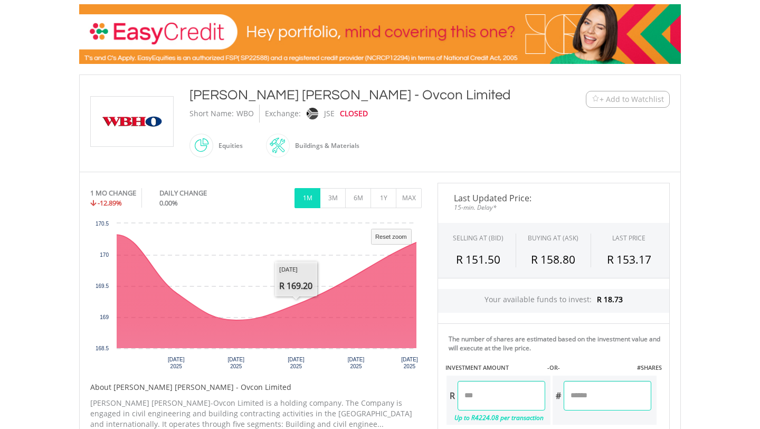
drag, startPoint x: 412, startPoint y: 243, endPoint x: 430, endPoint y: 244, distance: 18.0
click at [430, 244] on div "No chart available. 1 MO CHANGE -12.89% DAILY CHANGE 0.00% 1M 3M 6M 1Y MAX Char…" at bounding box center [379, 385] width 595 height 405
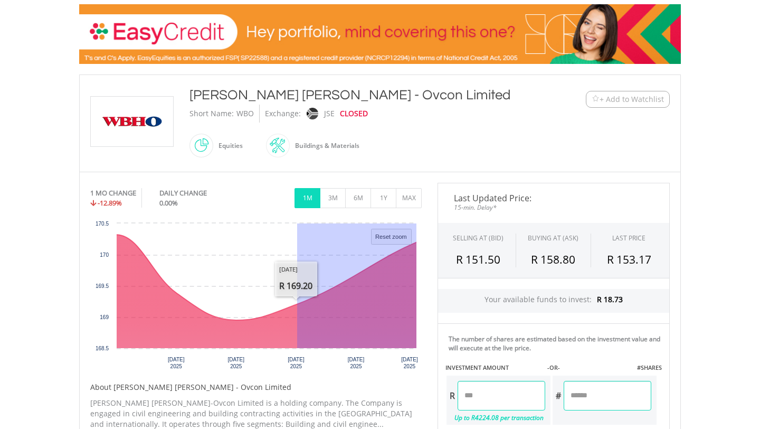
drag, startPoint x: 297, startPoint y: 301, endPoint x: 440, endPoint y: 260, distance: 148.8
click at [440, 260] on div "No chart available. 1 MO CHANGE -12.89% DAILY CHANGE 0.00% 1M 3M 6M 1Y MAX Char…" at bounding box center [379, 385] width 595 height 405
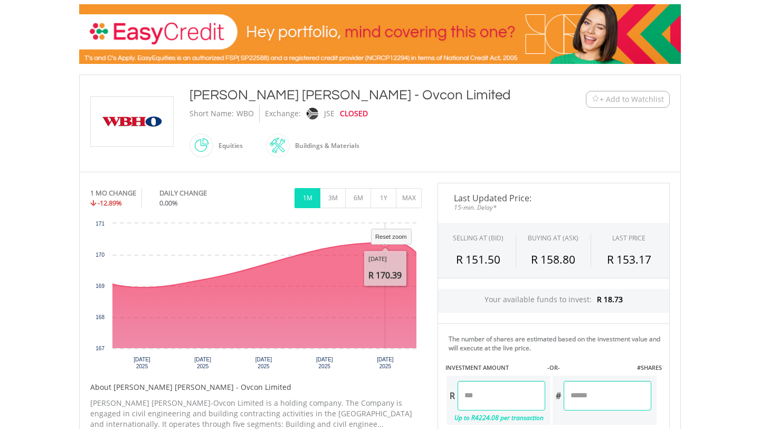
click at [415, 249] on icon "Interactive chart" at bounding box center [230, 426] width 1878 height 706
click at [323, 265] on icon "Interactive chart" at bounding box center [230, 426] width 1878 height 706
click at [406, 243] on icon "Interactive chart" at bounding box center [230, 426] width 1878 height 706
click at [339, 280] on icon "Interactive chart" at bounding box center [230, 426] width 1878 height 706
